Goal: Task Accomplishment & Management: Use online tool/utility

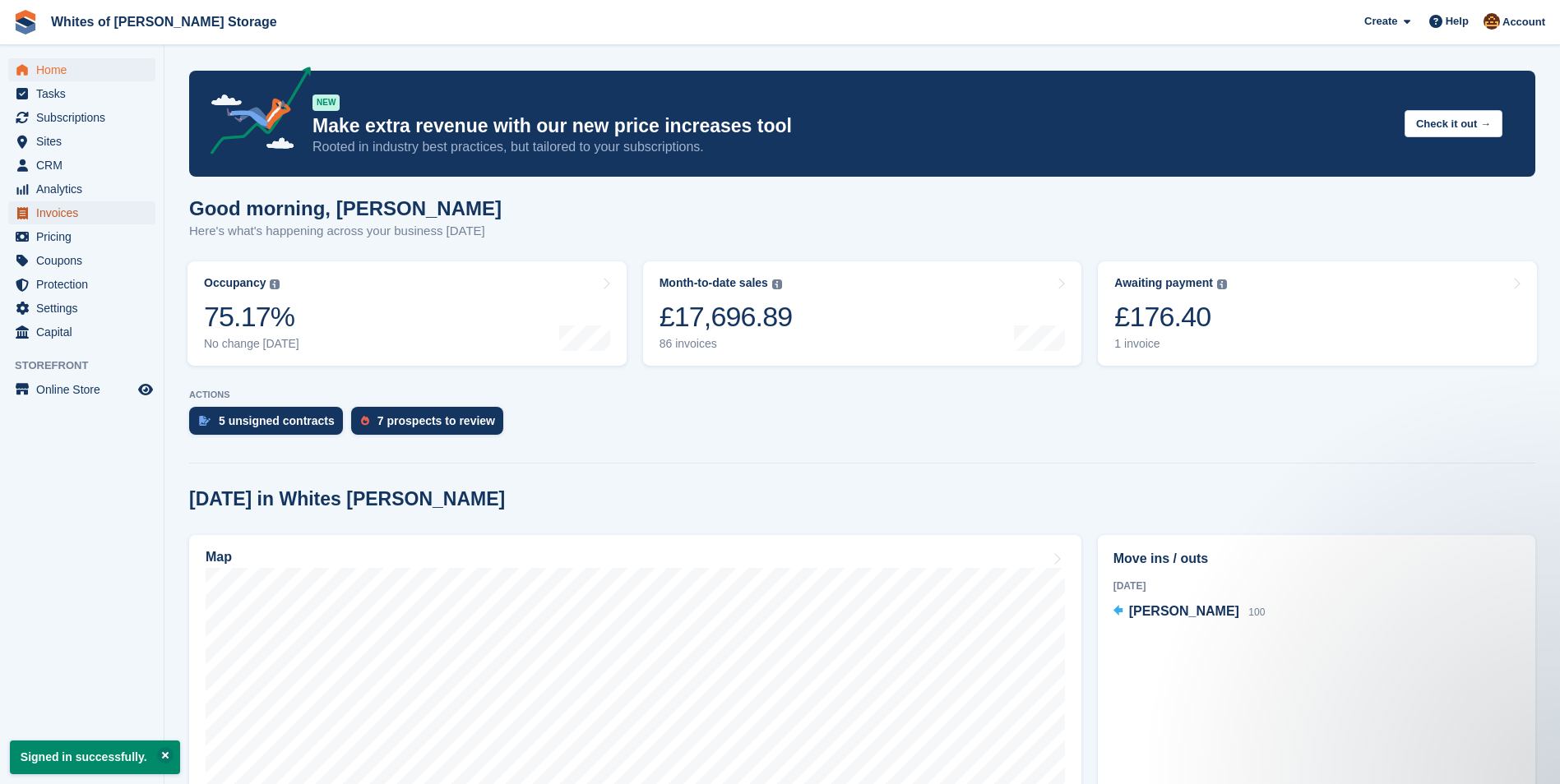
click at [67, 215] on span "Invoices" at bounding box center [86, 212] width 98 height 23
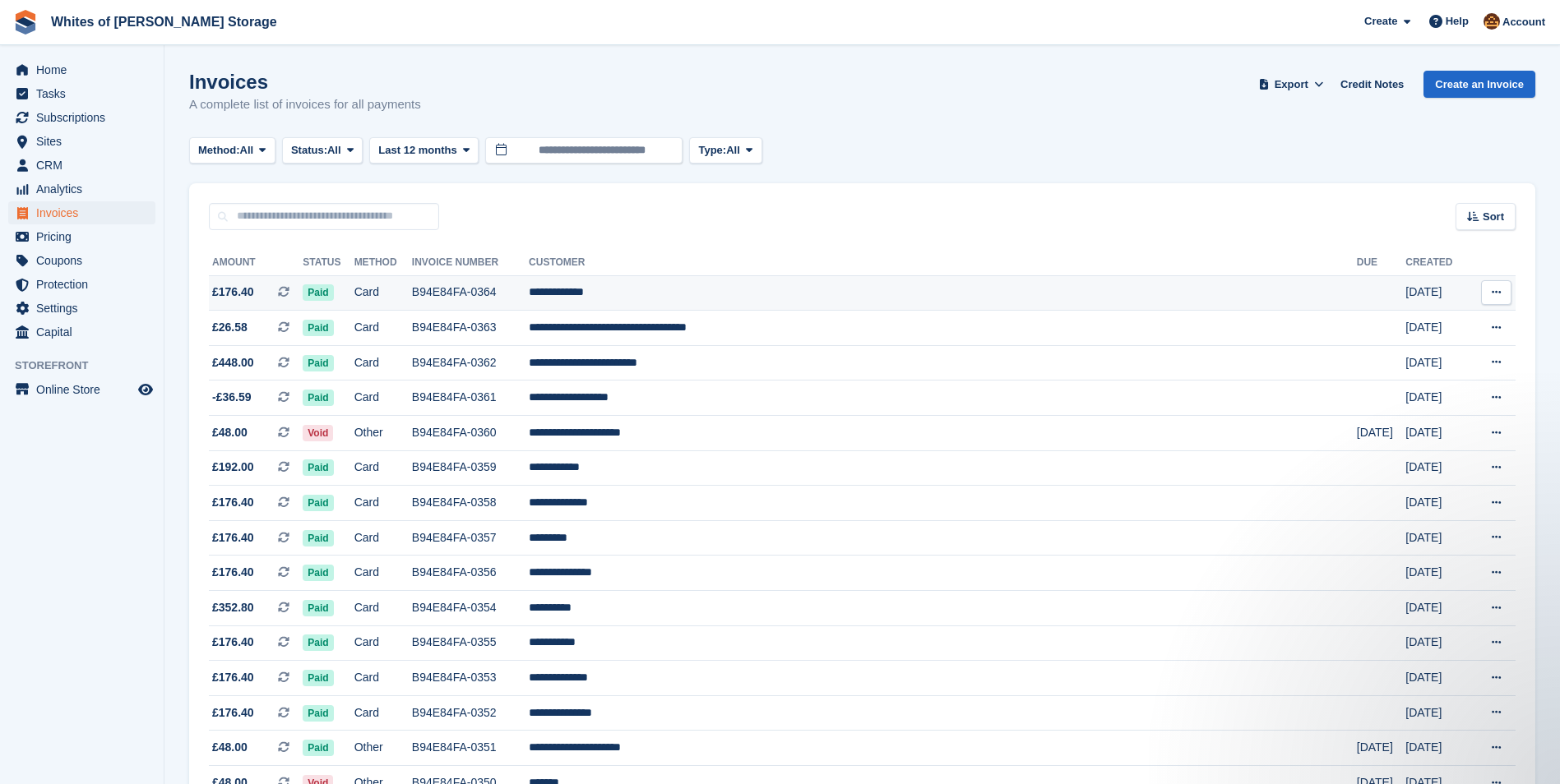
click at [1501, 286] on button at bounding box center [1496, 293] width 30 height 25
click at [1414, 325] on p "Download PDF" at bounding box center [1433, 325] width 143 height 22
click at [49, 162] on span "CRM" at bounding box center [86, 165] width 98 height 23
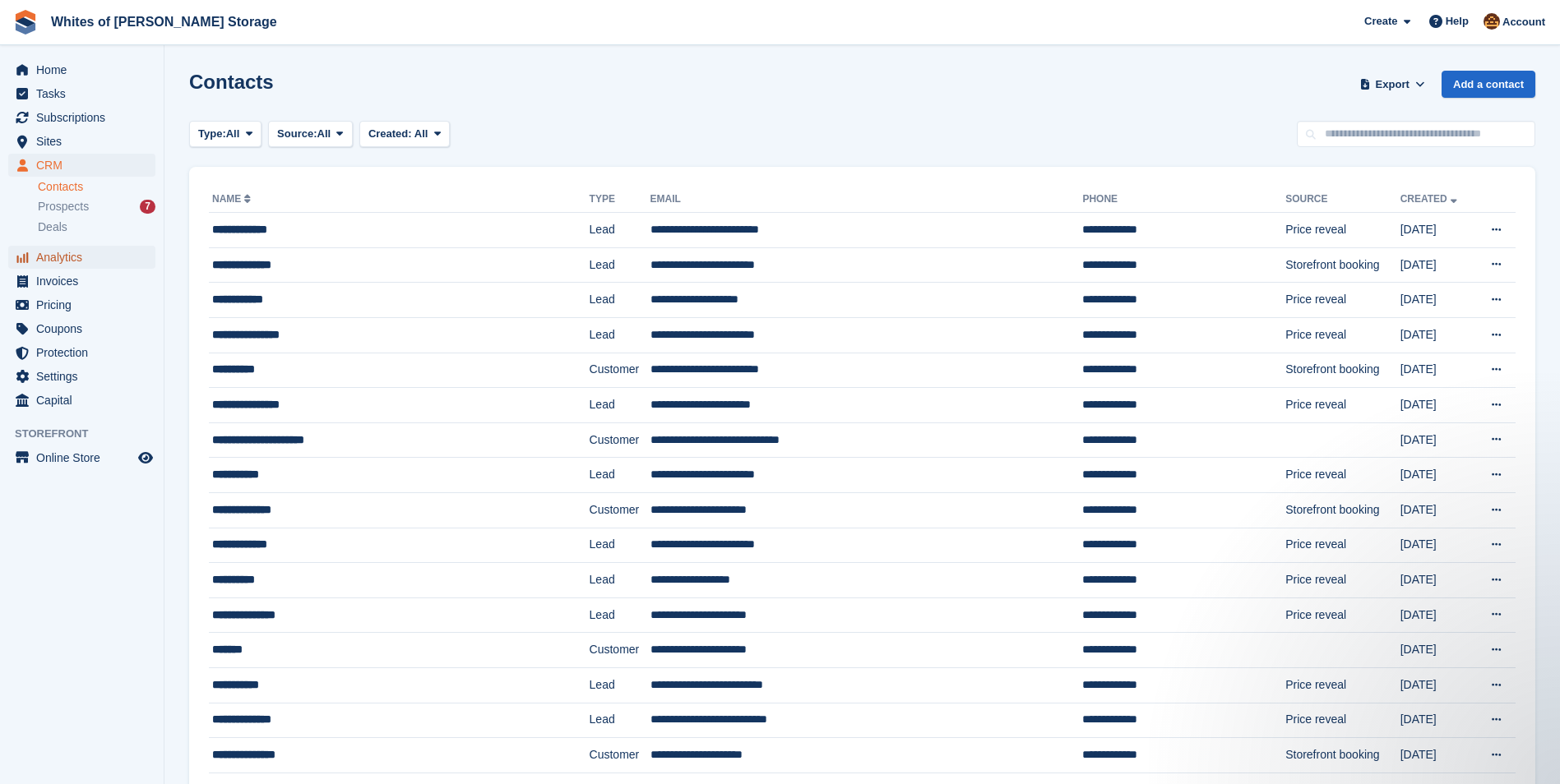
click at [48, 255] on span "Analytics" at bounding box center [86, 257] width 98 height 23
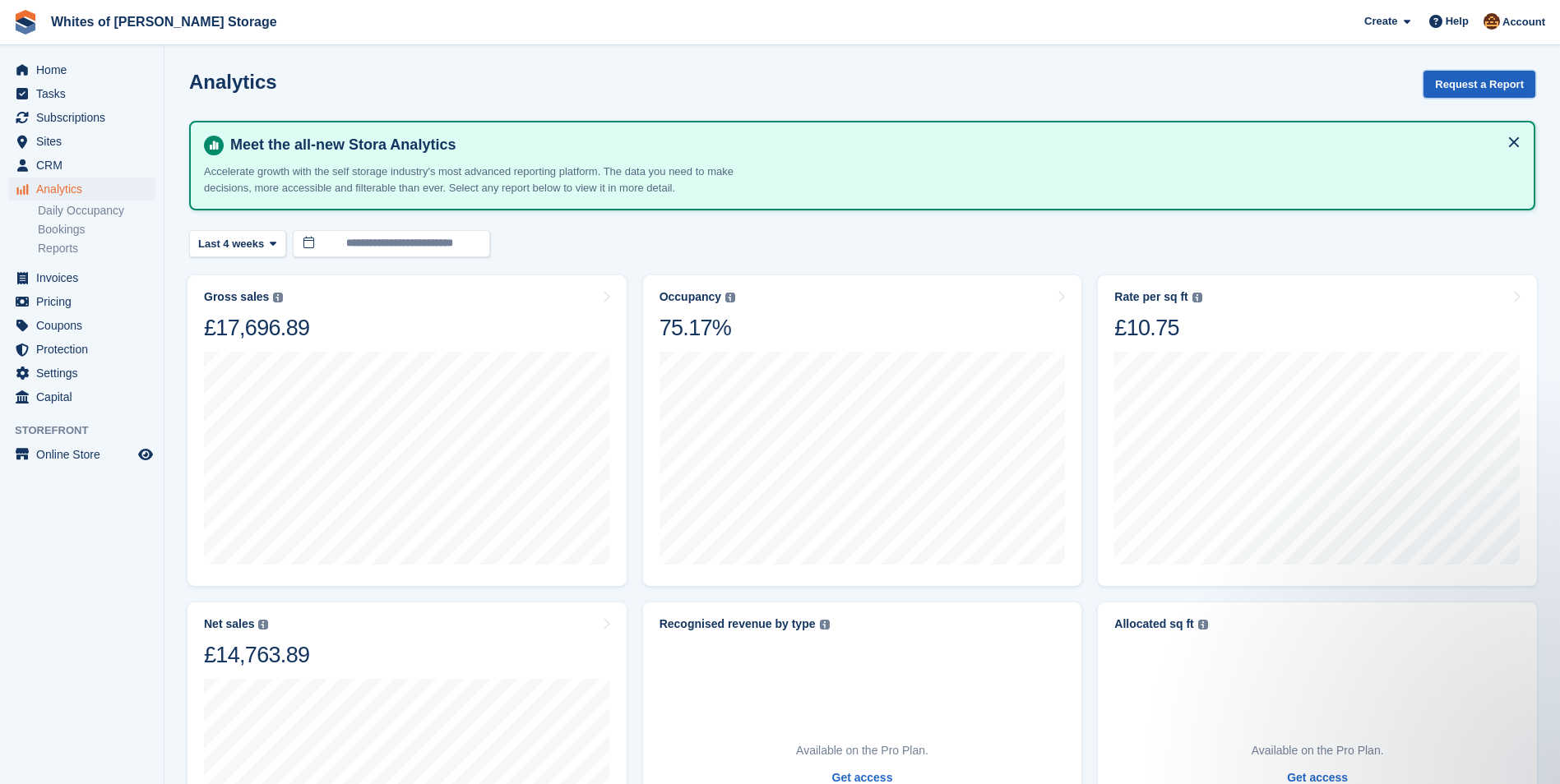
click at [1468, 85] on button "Request a Report" at bounding box center [1480, 84] width 112 height 27
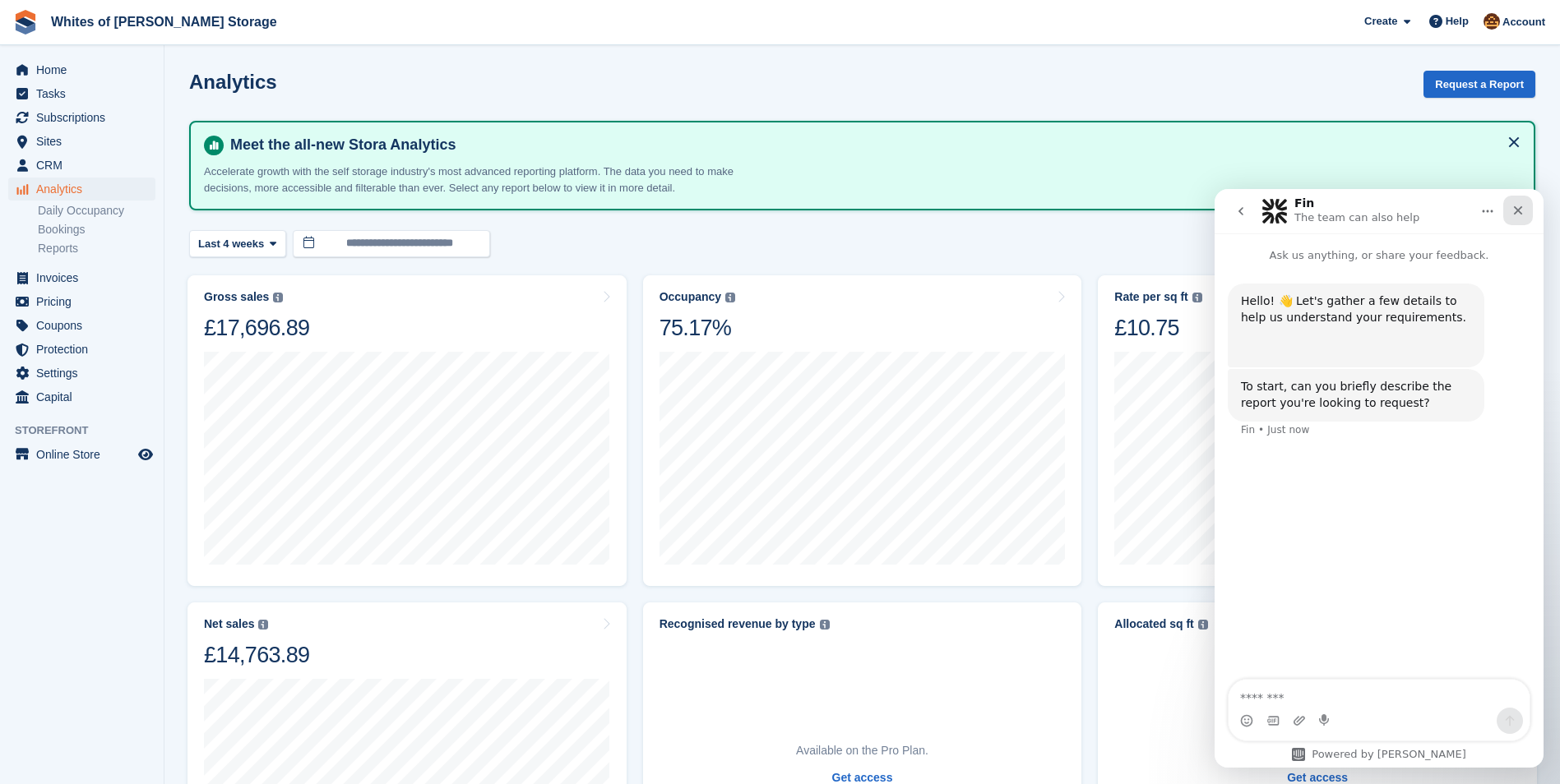
click at [1512, 213] on icon "Close" at bounding box center [1518, 210] width 13 height 13
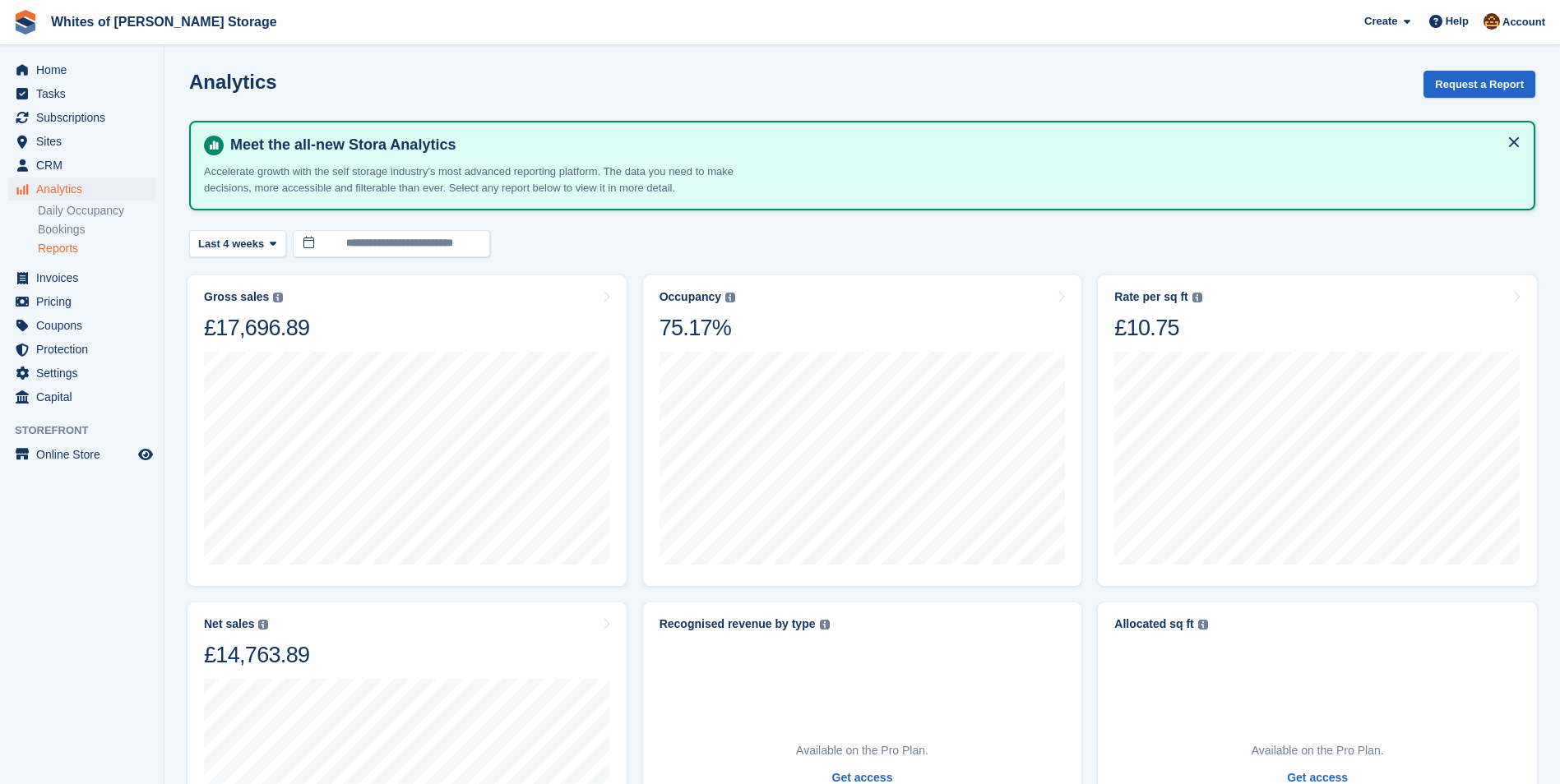
click at [61, 247] on link "Reports" at bounding box center [97, 249] width 117 height 16
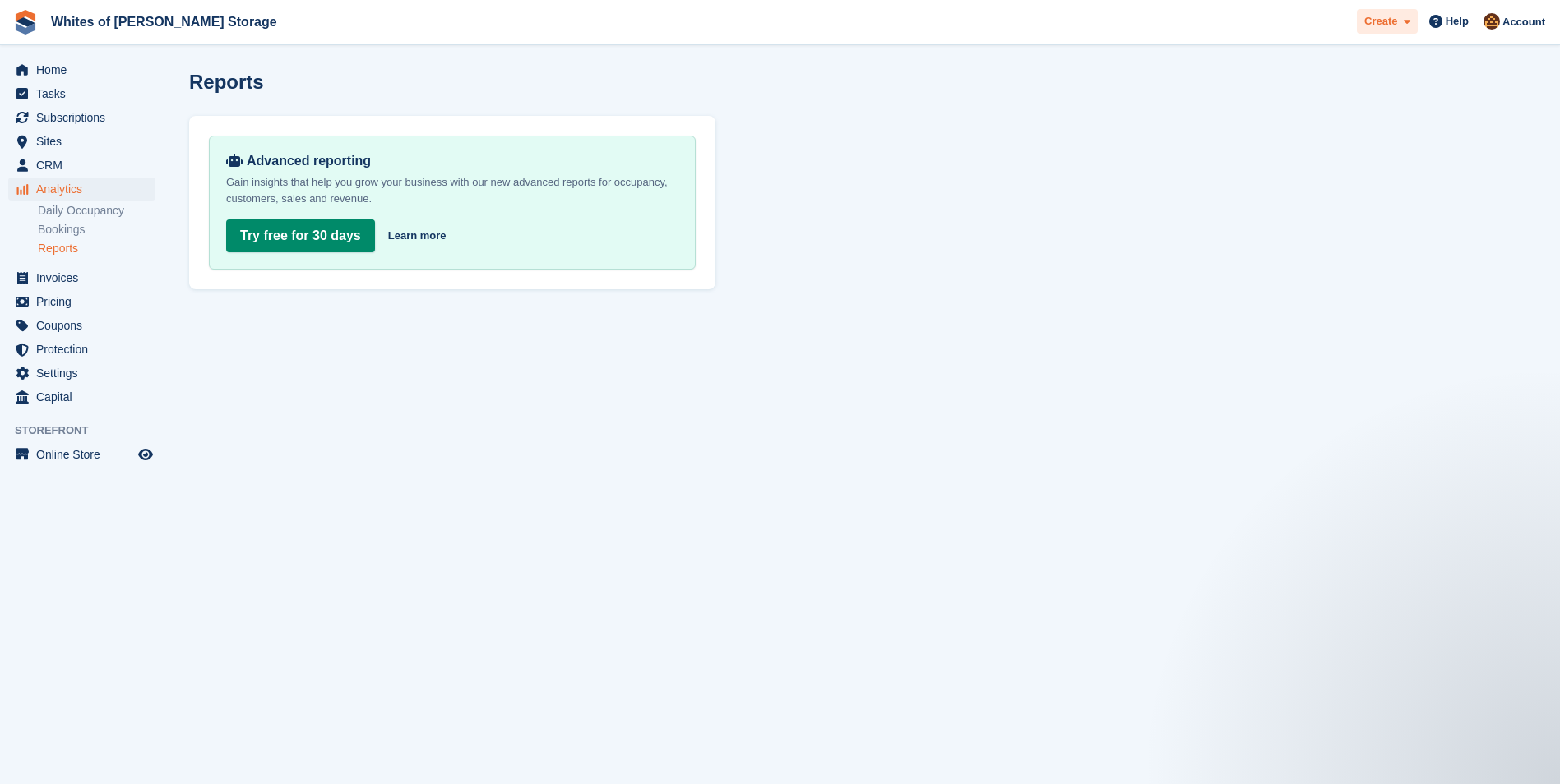
click at [1402, 27] on span at bounding box center [1404, 22] width 13 height 19
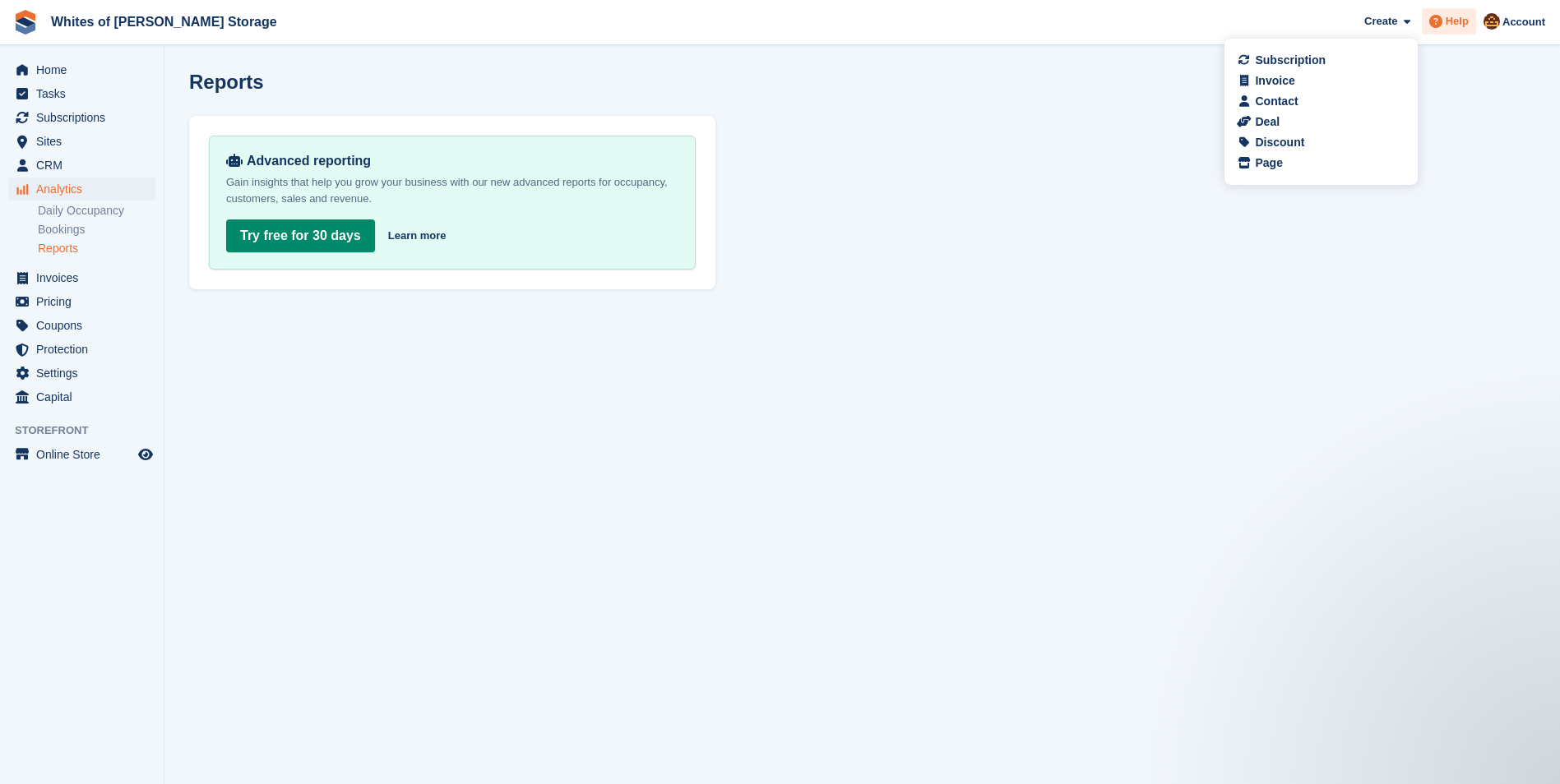
click at [1455, 21] on span "Help" at bounding box center [1457, 21] width 23 height 16
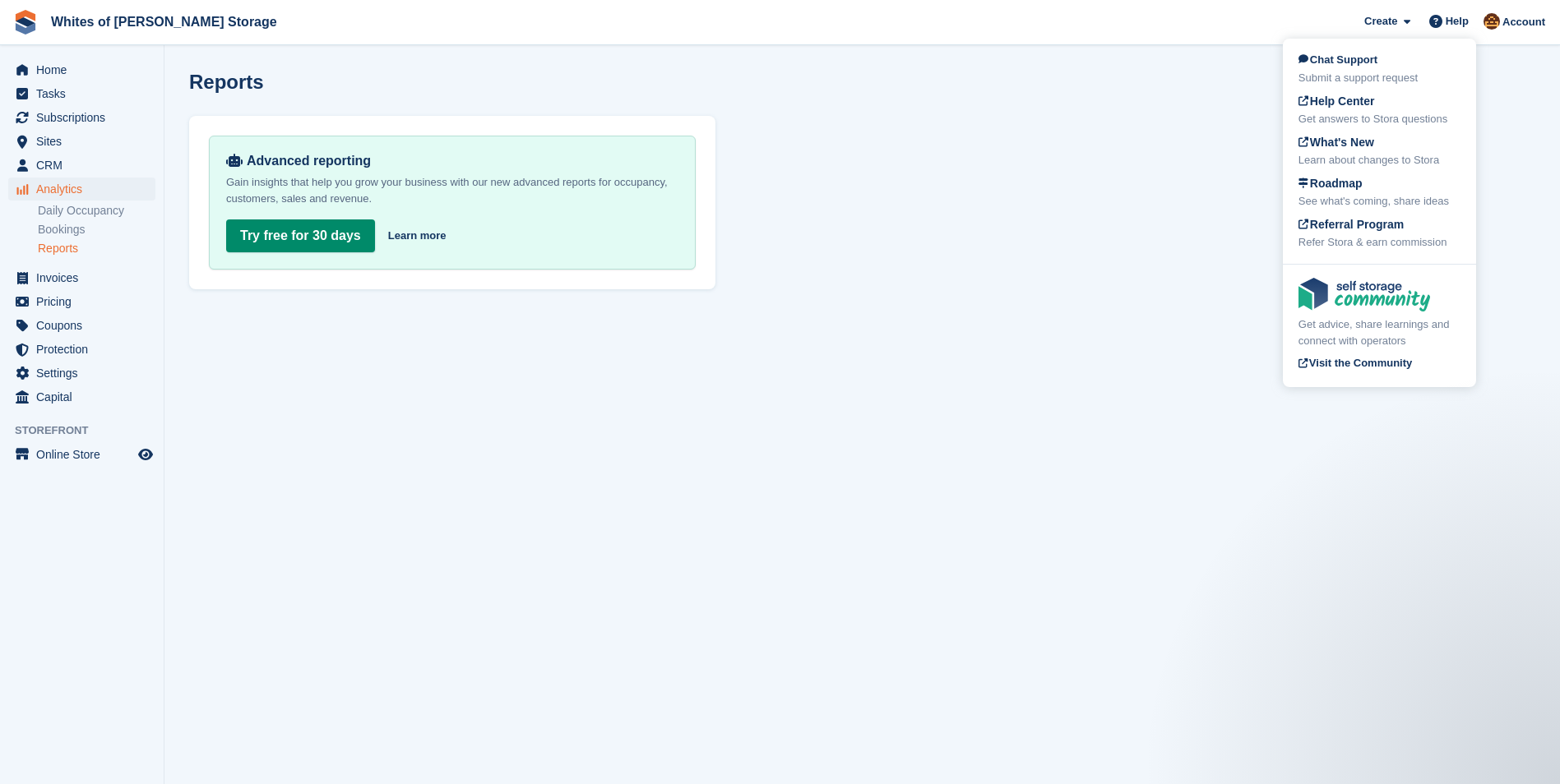
click at [399, 399] on section "Reports Advanced reporting Gain insights that help you grow your business with …" at bounding box center [862, 392] width 1396 height 784
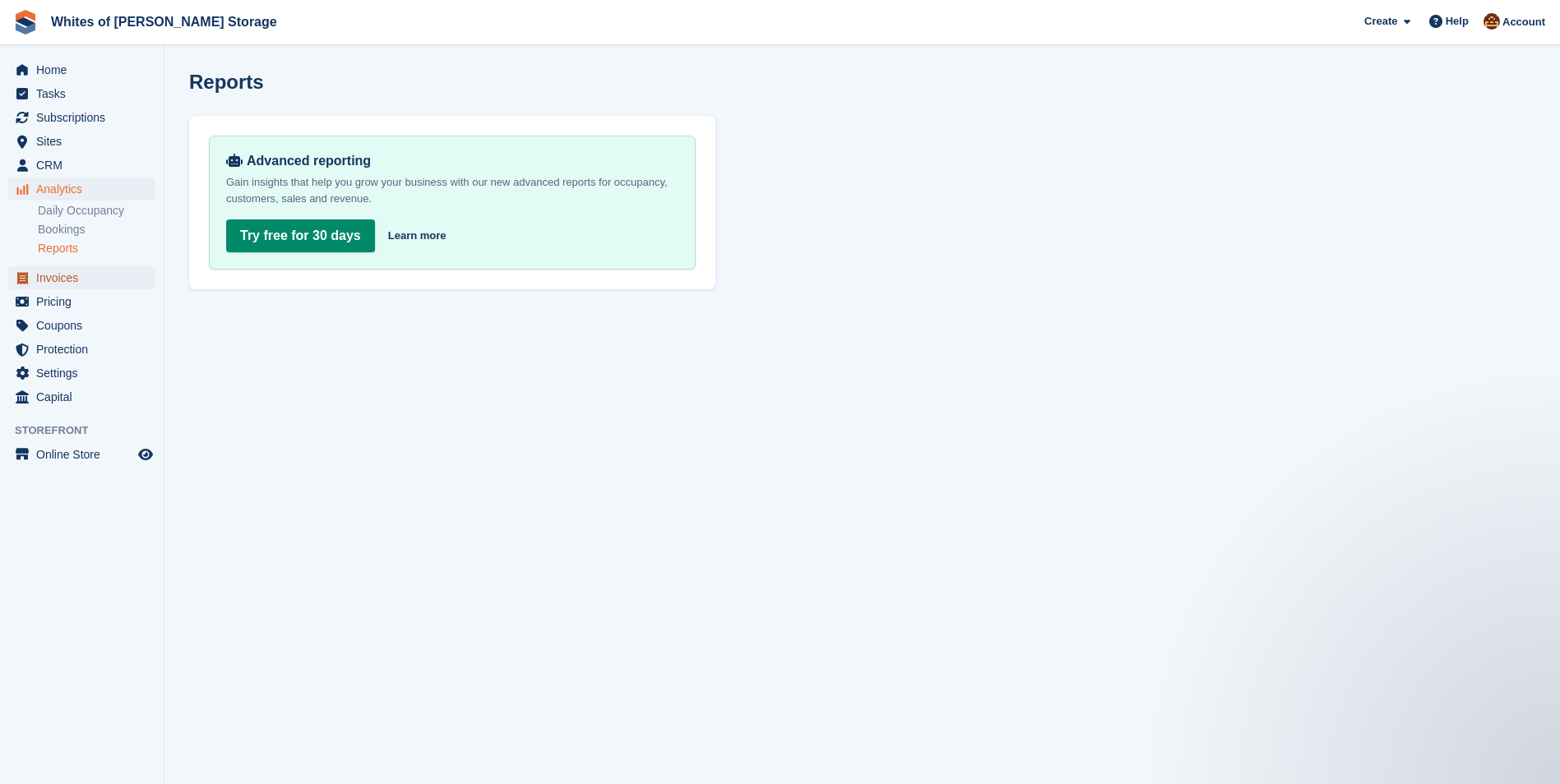
click at [55, 279] on span "Invoices" at bounding box center [86, 278] width 98 height 23
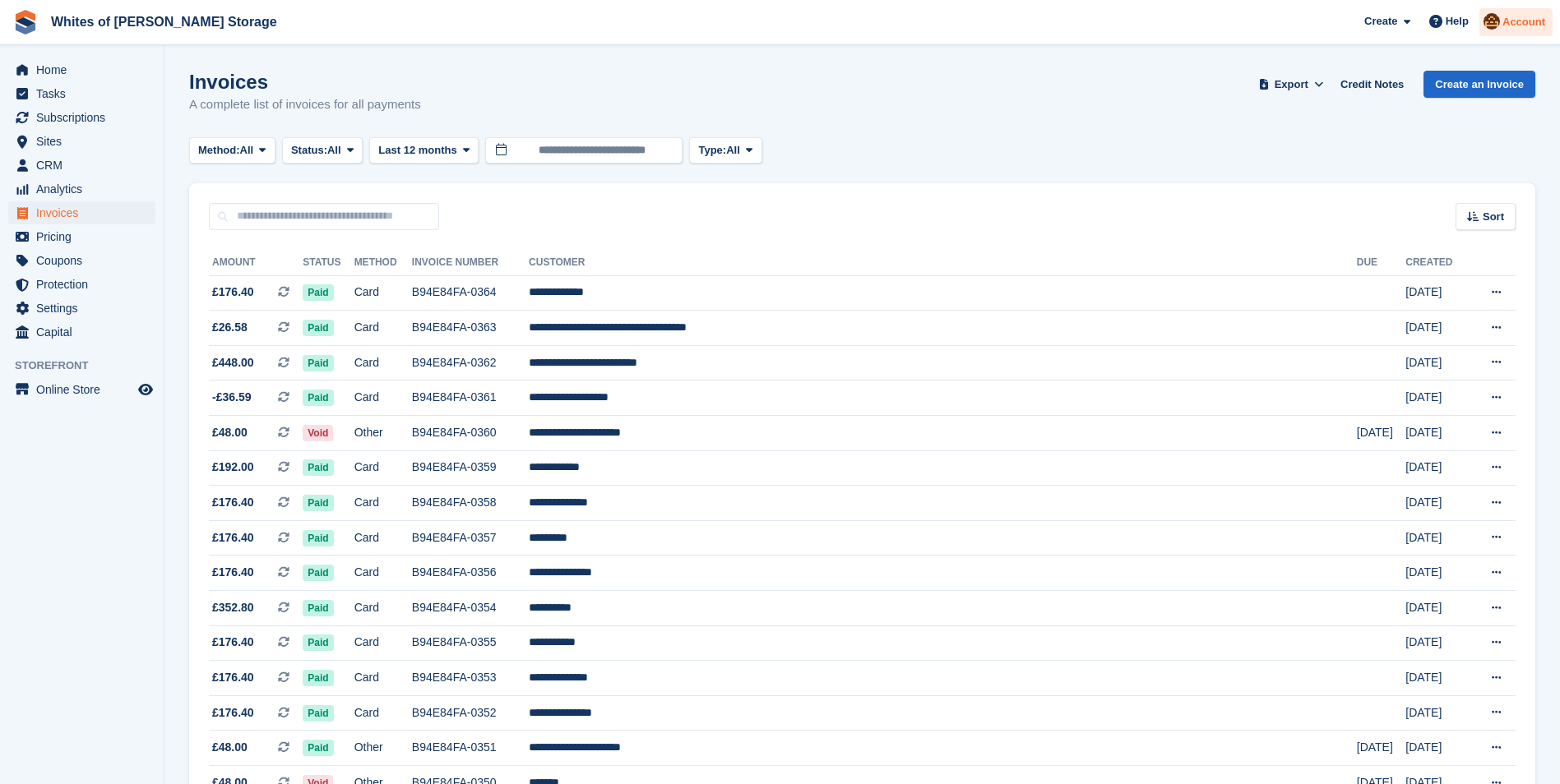
click at [1525, 22] on span "Account" at bounding box center [1525, 22] width 43 height 16
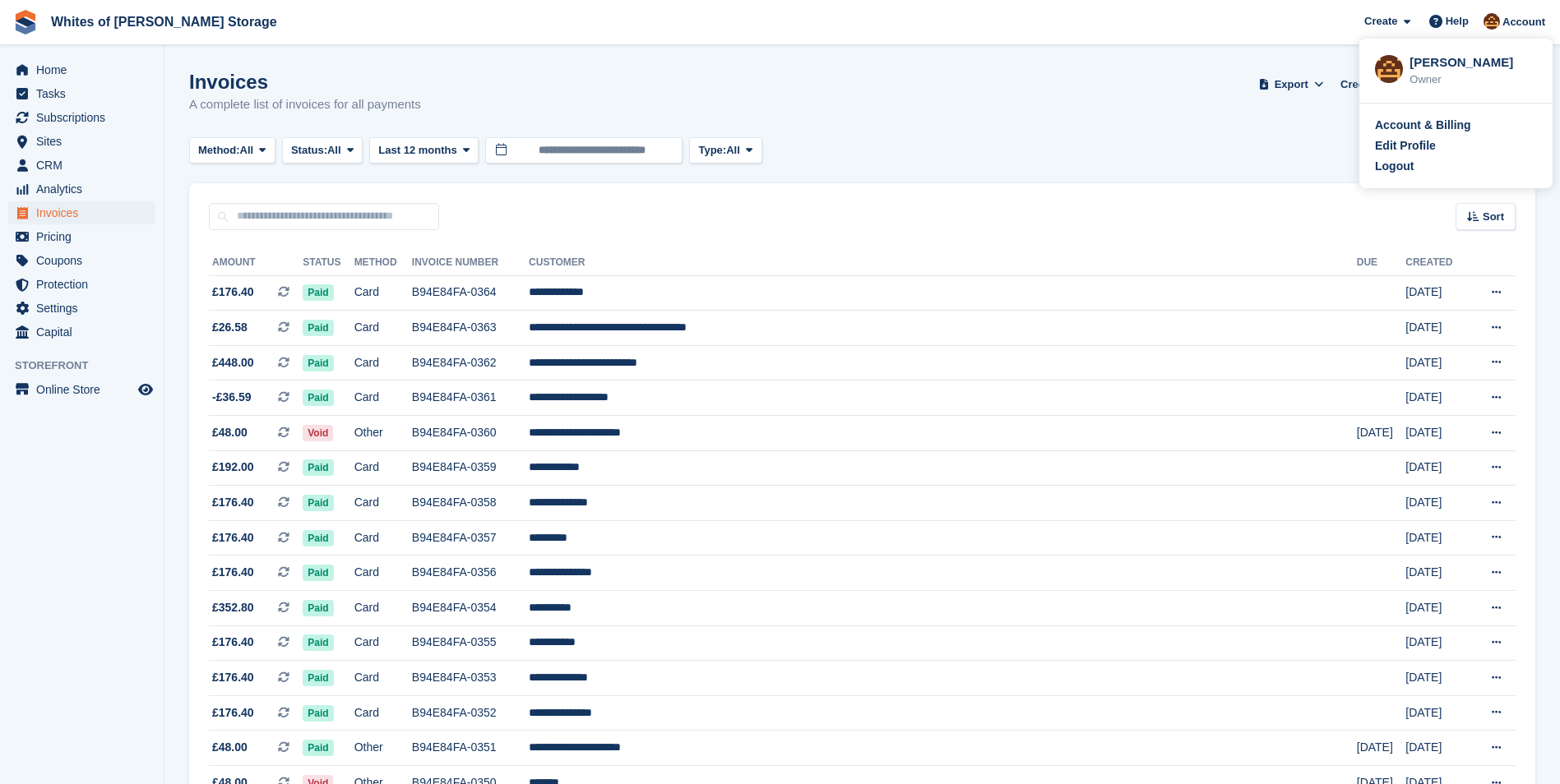
click at [1157, 85] on div "Invoices A complete list of invoices for all payments Export Export Invoices Ex…" at bounding box center [862, 102] width 1347 height 63
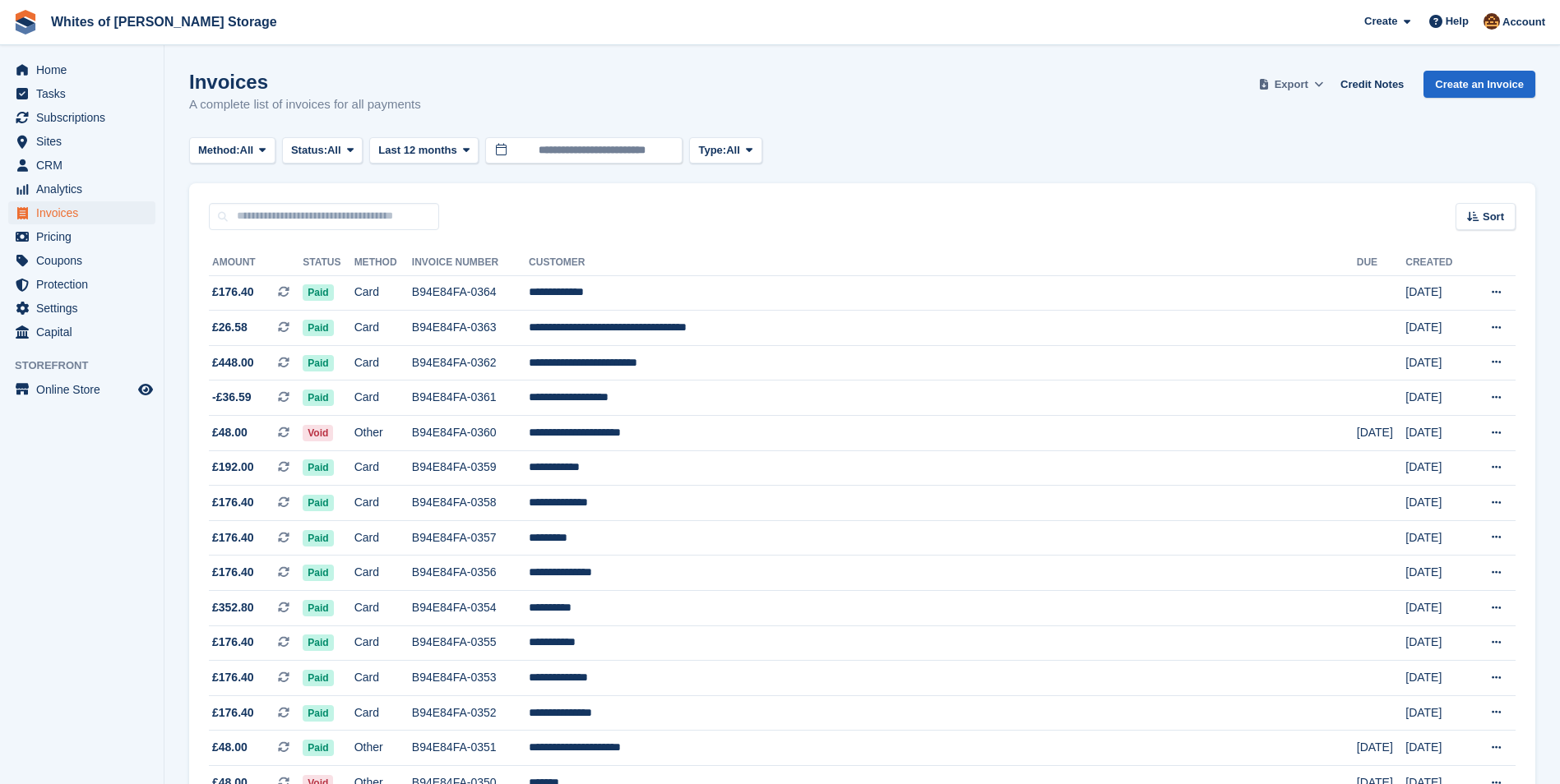
click at [1308, 79] on span "Export" at bounding box center [1291, 85] width 34 height 16
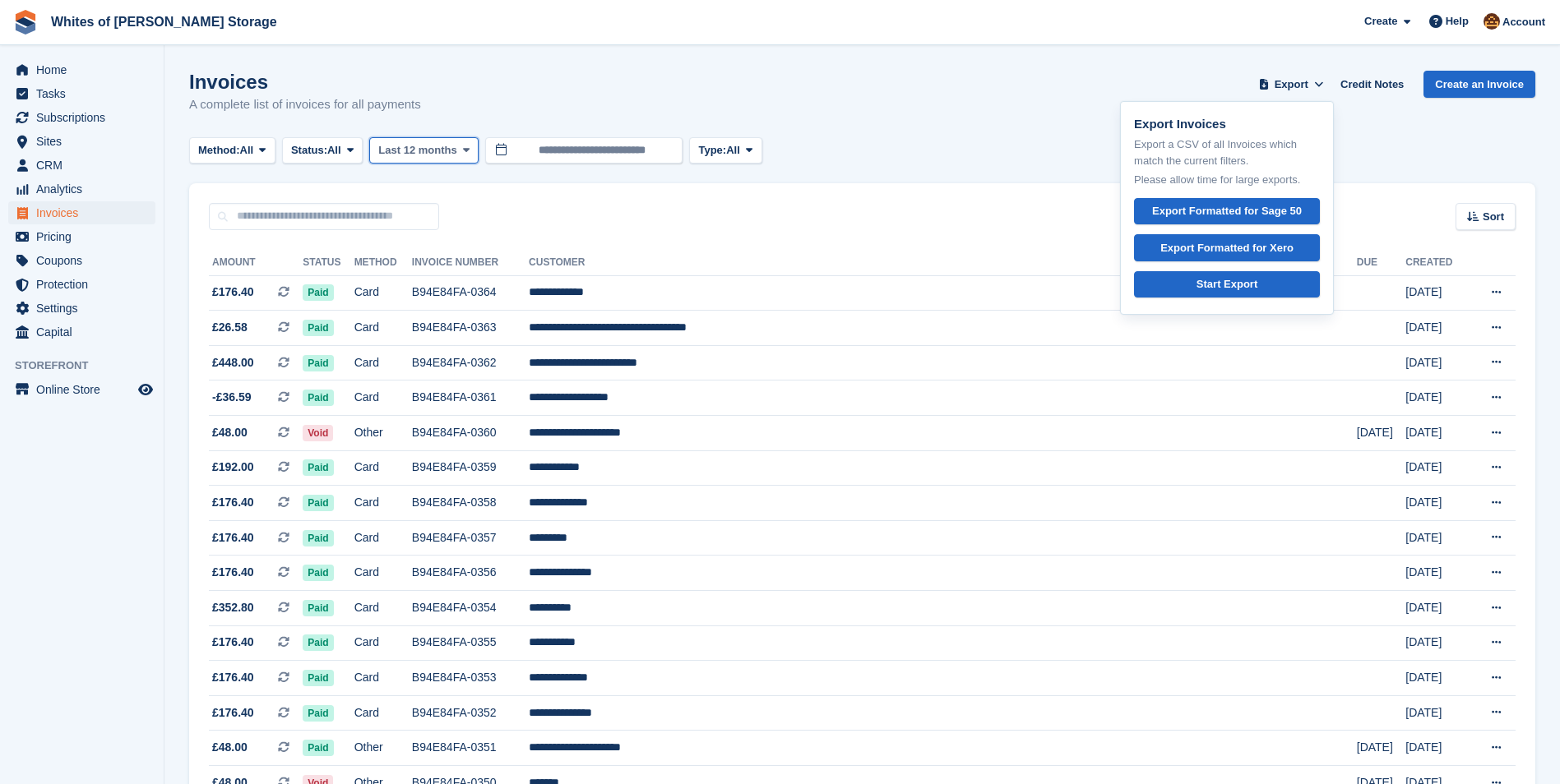
click at [466, 152] on icon at bounding box center [466, 150] width 7 height 10
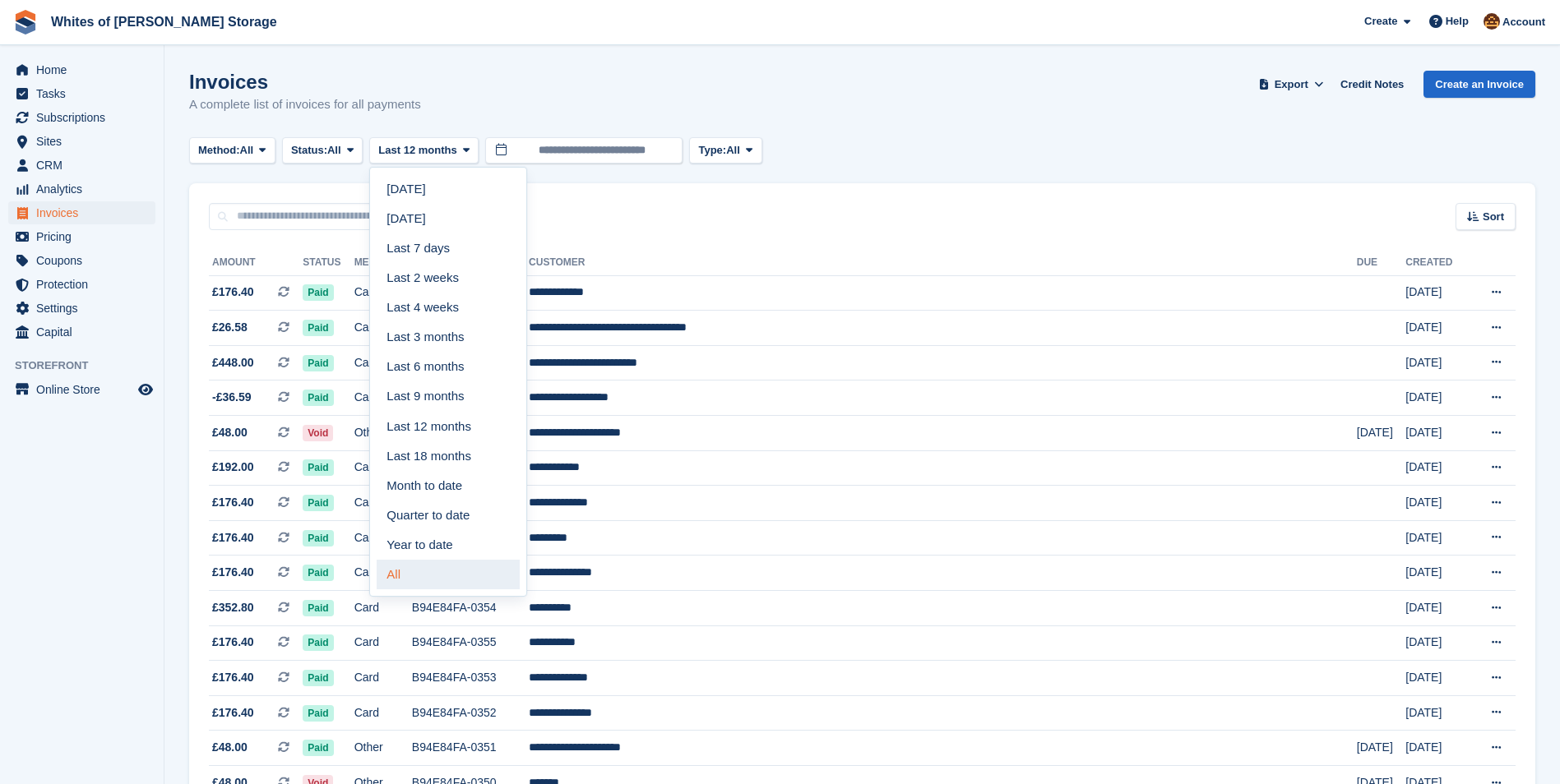
click at [409, 580] on link "All" at bounding box center [448, 574] width 143 height 29
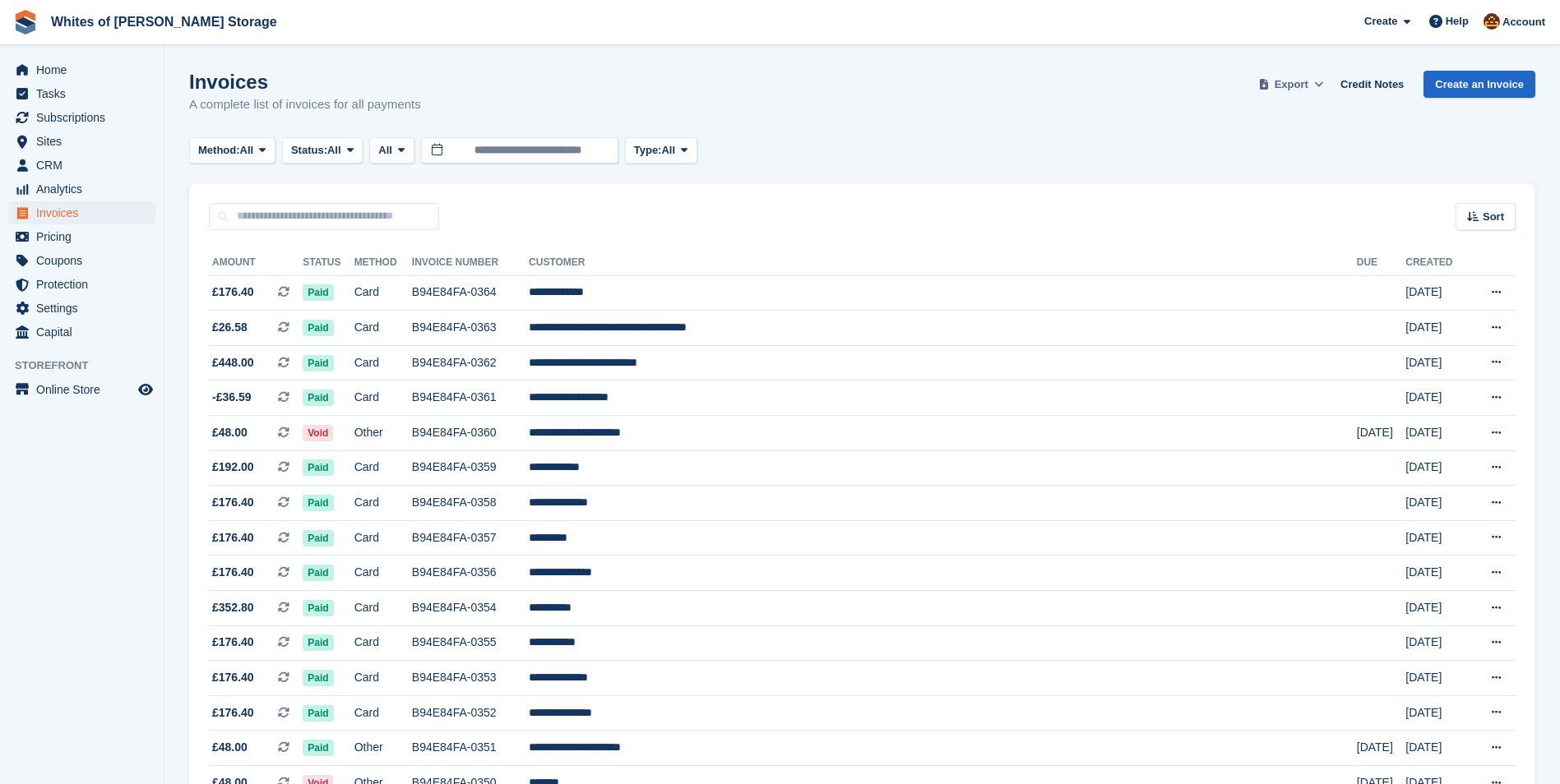
click at [1323, 85] on icon at bounding box center [1319, 84] width 9 height 10
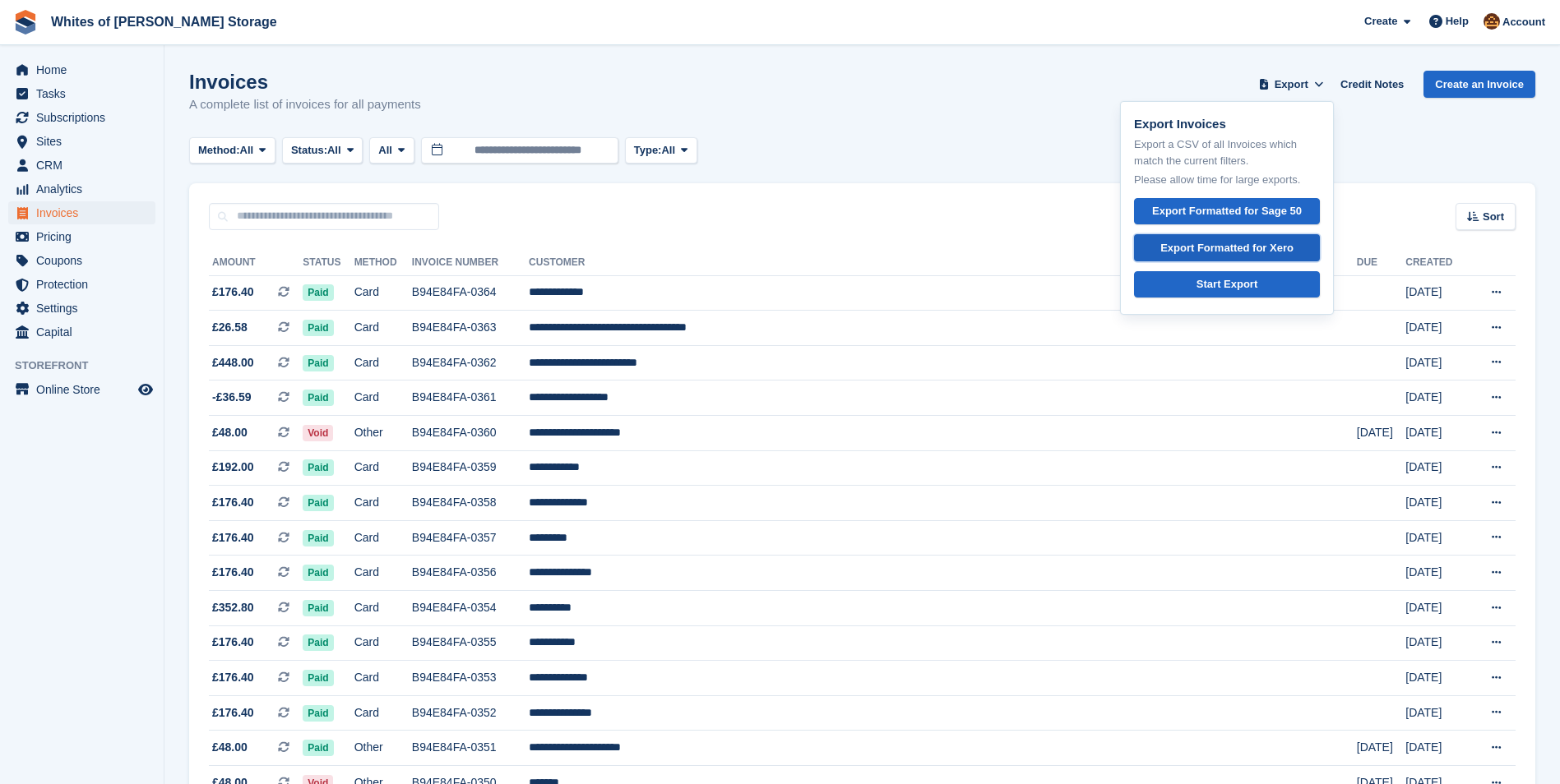
click at [1249, 247] on div "Export Formatted for Xero" at bounding box center [1227, 248] width 133 height 16
